Goal: Find specific page/section: Find specific page/section

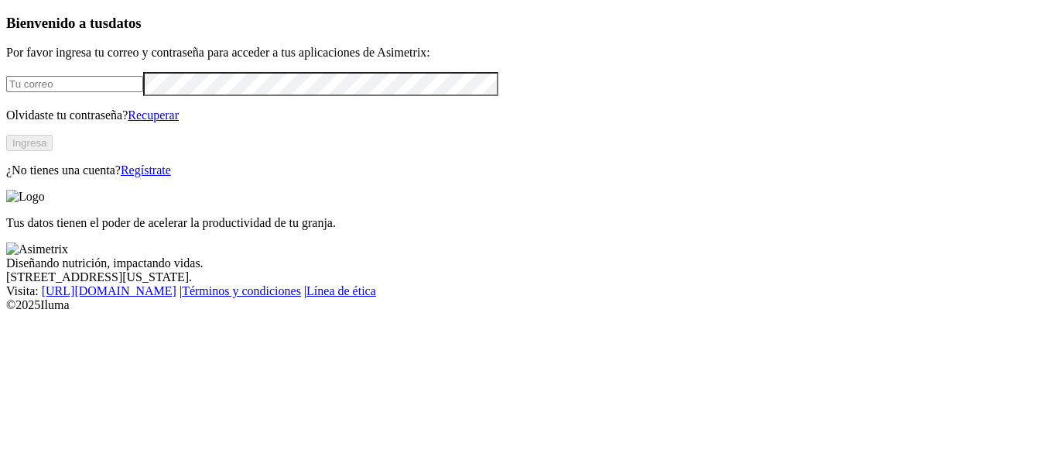
type input "[EMAIL_ADDRESS][DOMAIN_NAME]"
click at [53, 151] on button "Ingresa" at bounding box center [29, 143] width 46 height 16
